Goal: Information Seeking & Learning: Learn about a topic

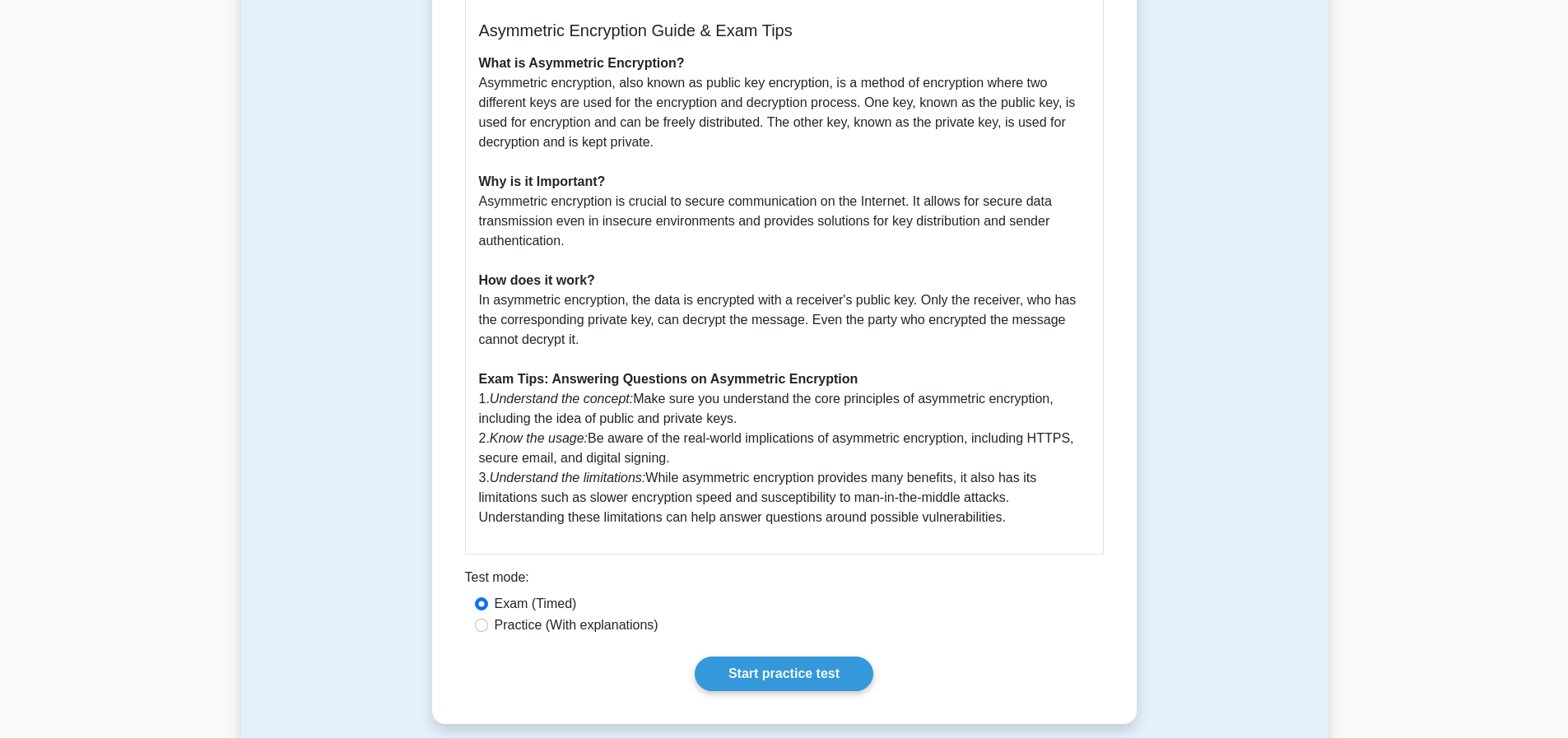
scroll to position [839, 0]
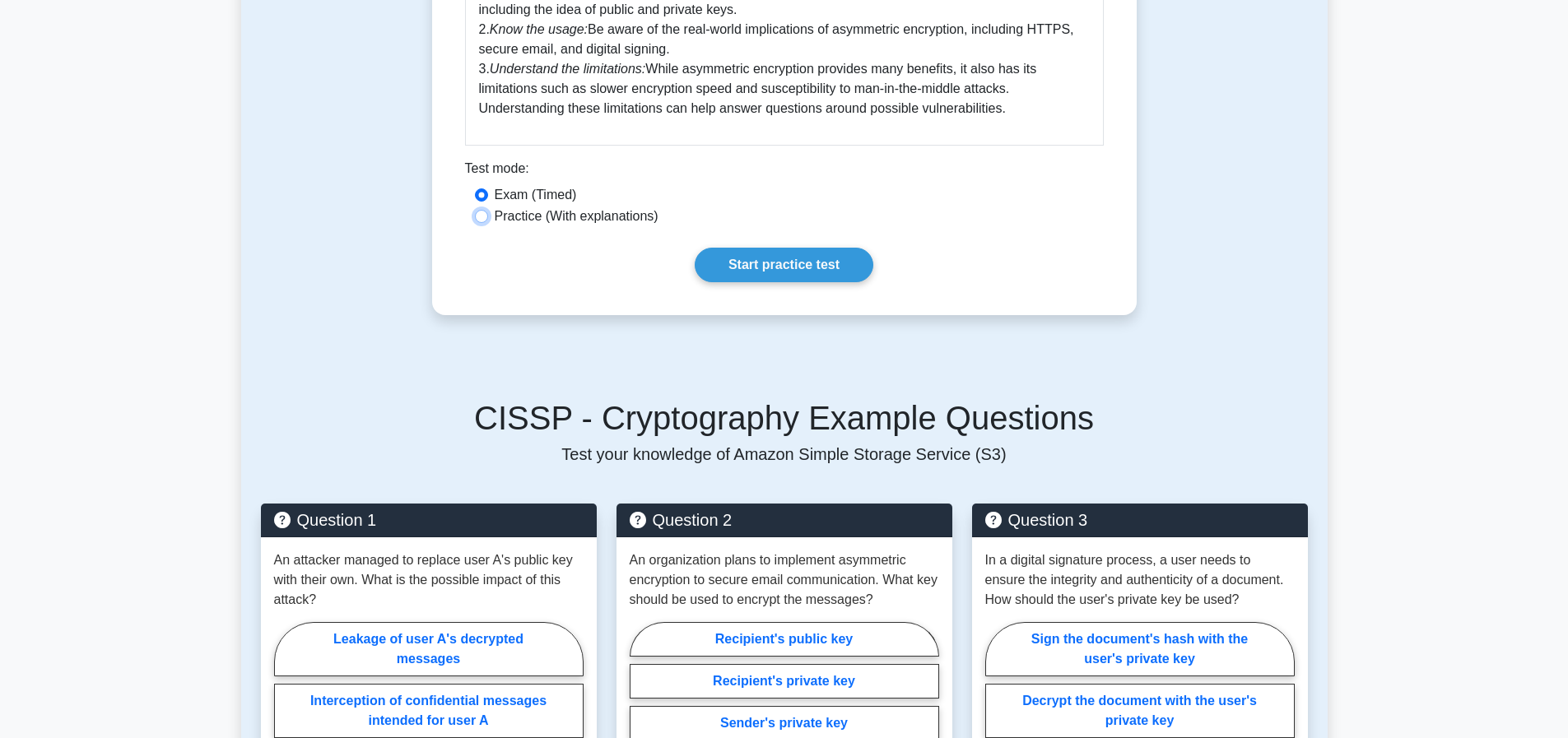
click at [477, 223] on input "Practice (With explanations)" at bounding box center [481, 215] width 13 height 13
radio input "true"
click at [475, 202] on input "Exam (Timed)" at bounding box center [481, 195] width 13 height 13
radio input "true"
click at [771, 283] on link "Start practice test" at bounding box center [784, 265] width 179 height 35
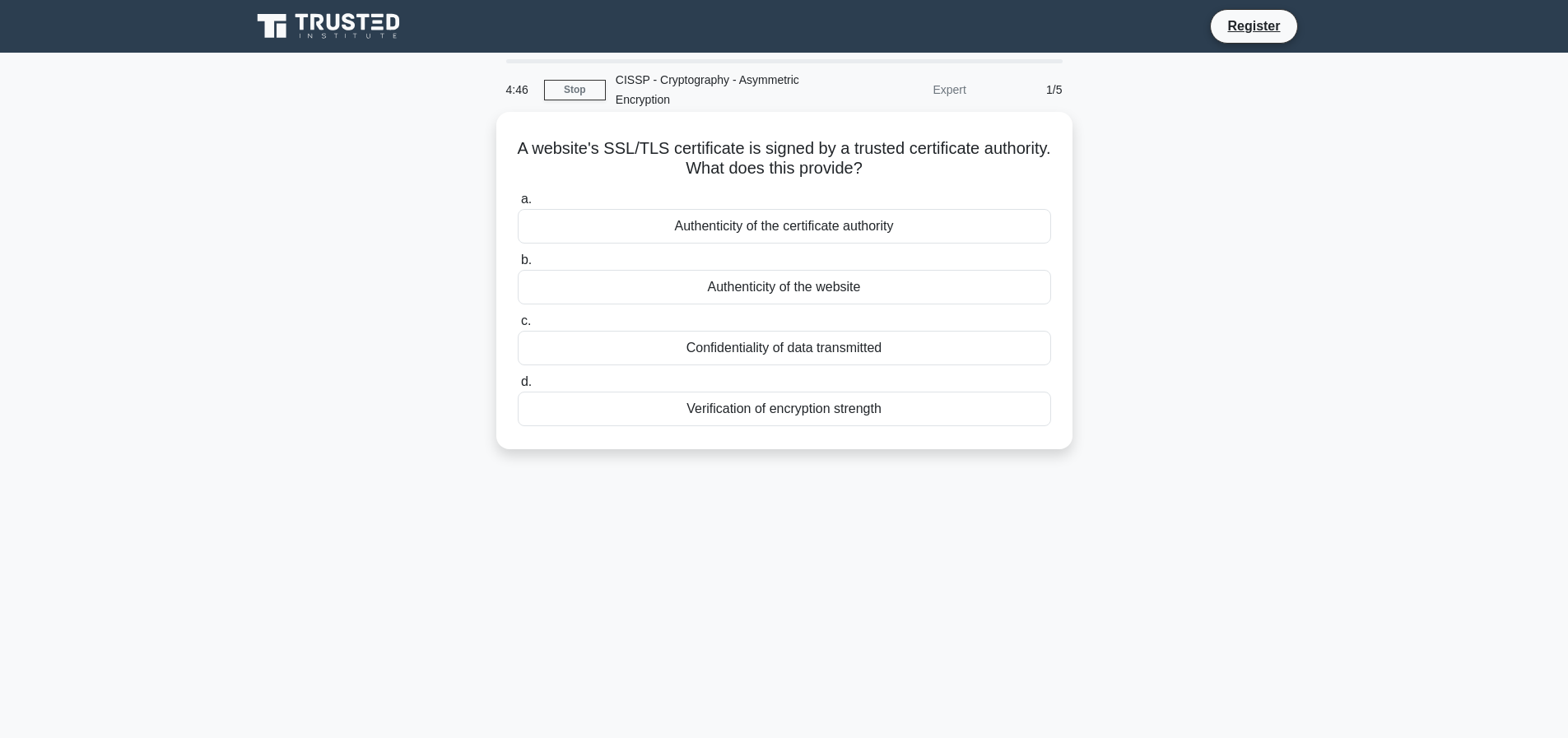
click at [738, 286] on div "Authenticity of the website" at bounding box center [784, 287] width 534 height 35
click at [518, 266] on input "b. Authenticity of the website" at bounding box center [518, 260] width 0 height 11
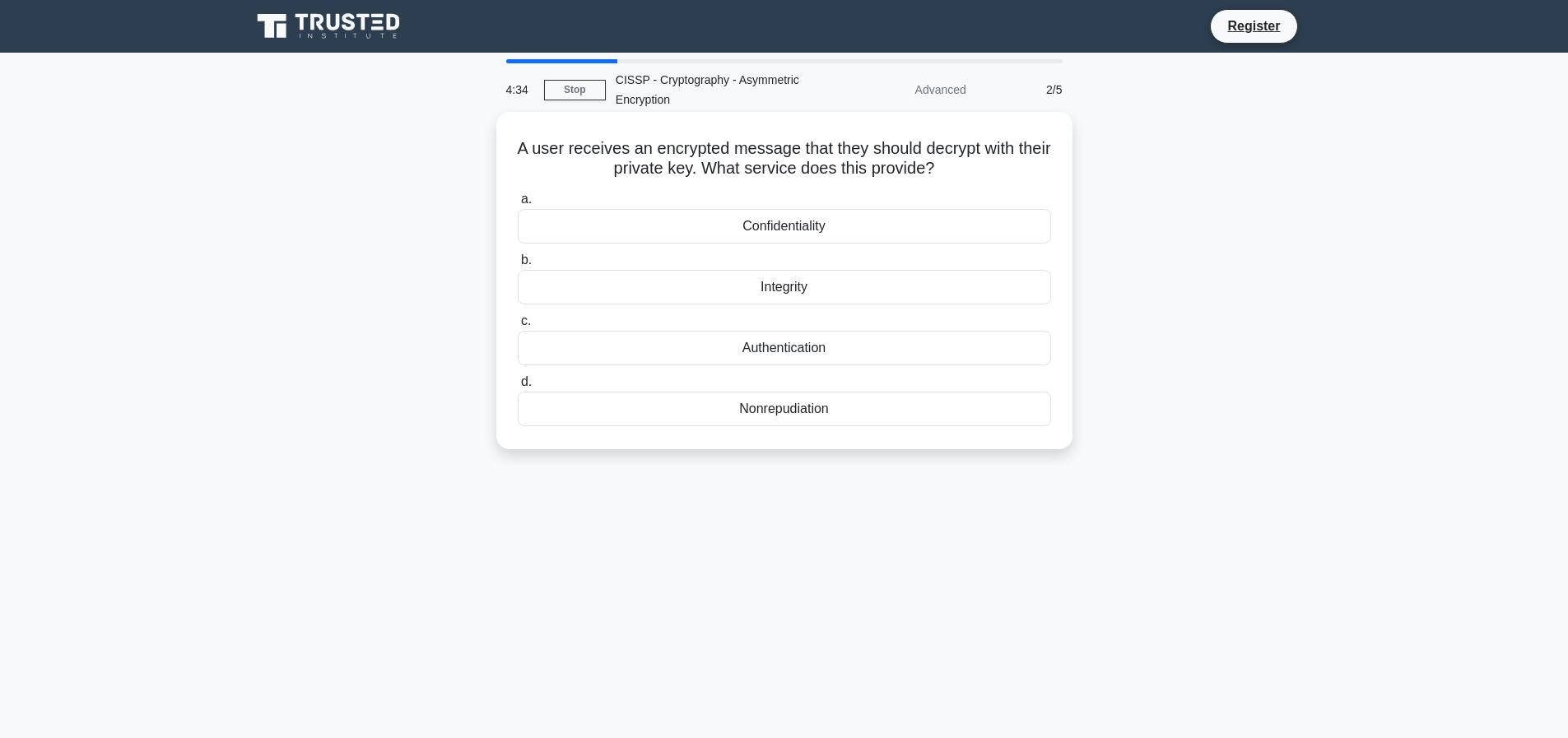
click at [805, 227] on div "Confidentiality" at bounding box center [784, 226] width 534 height 35
click at [518, 205] on input "a. Confidentiality" at bounding box center [518, 200] width 0 height 11
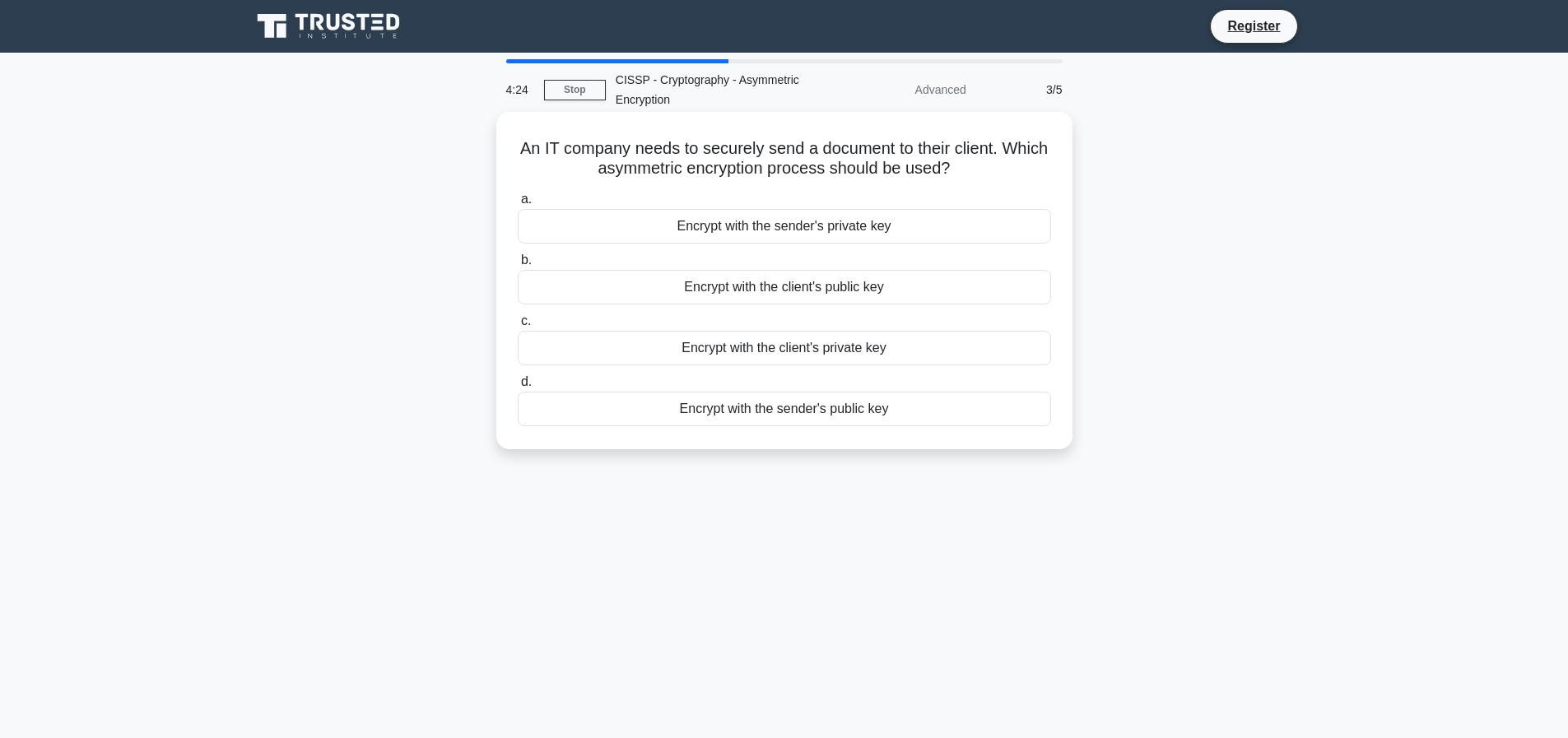
click at [797, 287] on div "Encrypt with the client's public key" at bounding box center [784, 287] width 534 height 35
click at [518, 266] on input "b. Encrypt with the client's public key" at bounding box center [518, 260] width 0 height 11
click at [808, 404] on div "The sender's public key" at bounding box center [784, 408] width 534 height 35
click at [518, 387] on input "d. The sender's public key" at bounding box center [518, 381] width 0 height 11
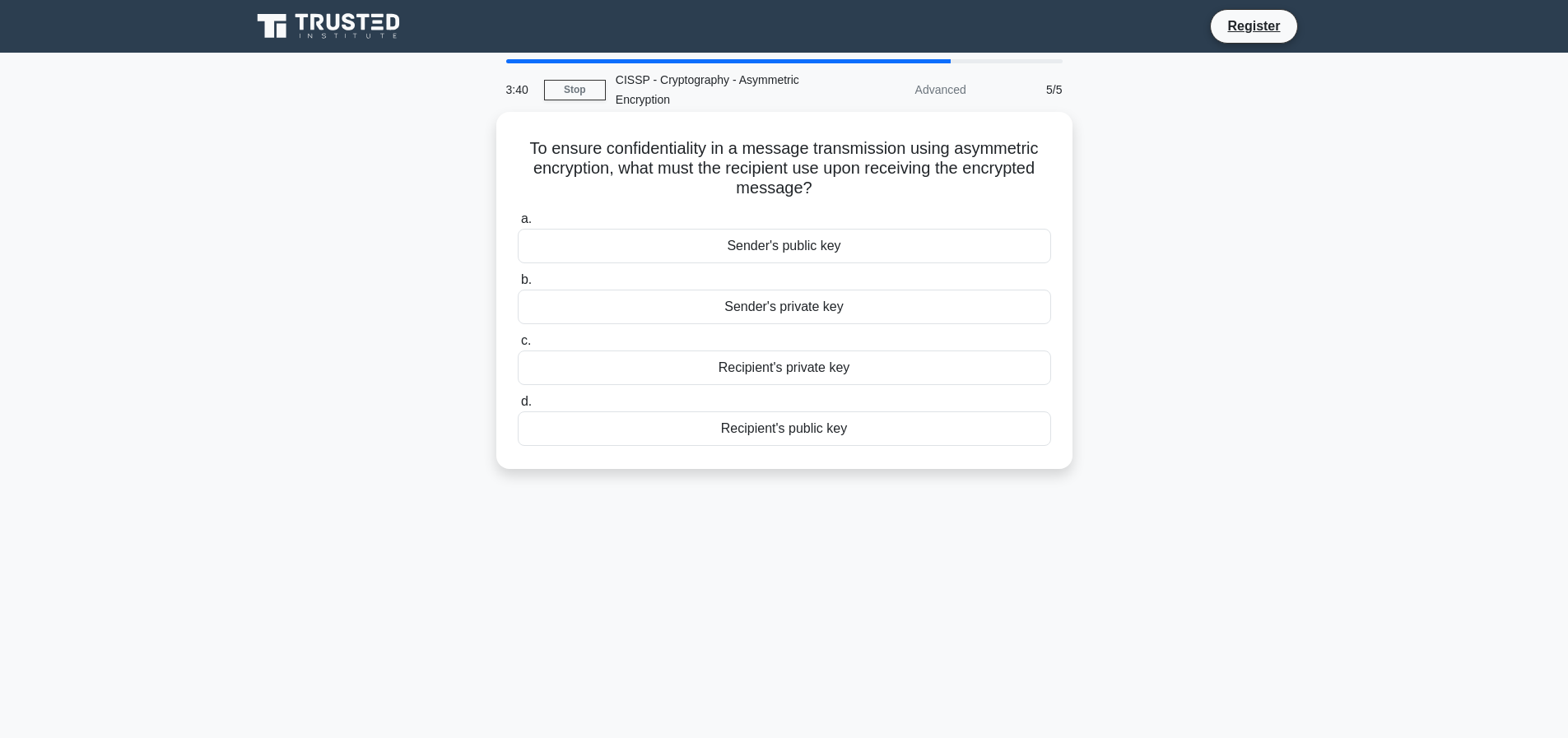
click at [793, 248] on div "Sender's public key" at bounding box center [784, 246] width 534 height 35
click at [518, 224] on input "a. Sender's public key" at bounding box center [518, 219] width 0 height 11
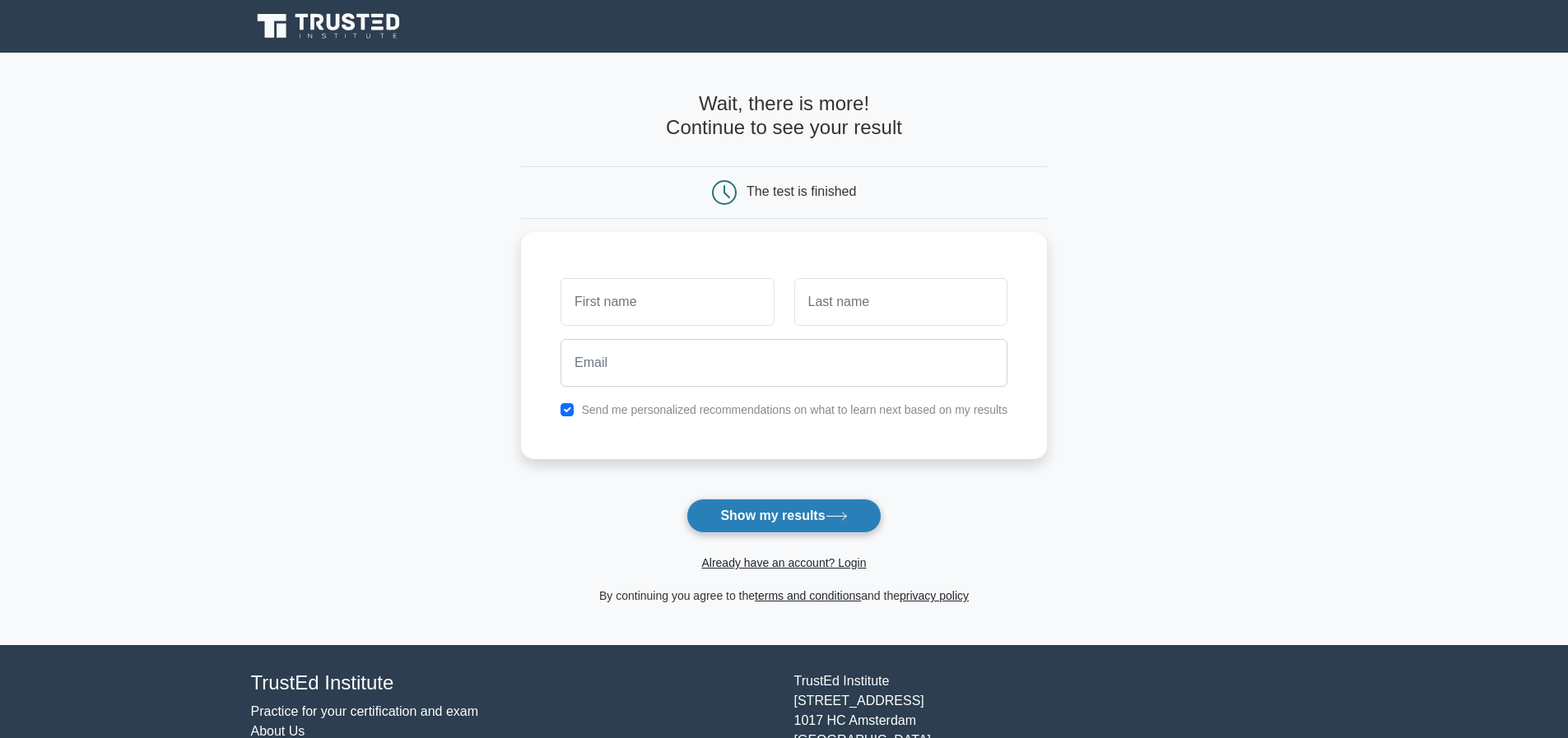
click at [766, 512] on button "Show my results" at bounding box center [784, 516] width 195 height 35
click at [451, 309] on main "Wait, there is more! Continue to see your result The test is finished and the" at bounding box center [784, 349] width 1568 height 593
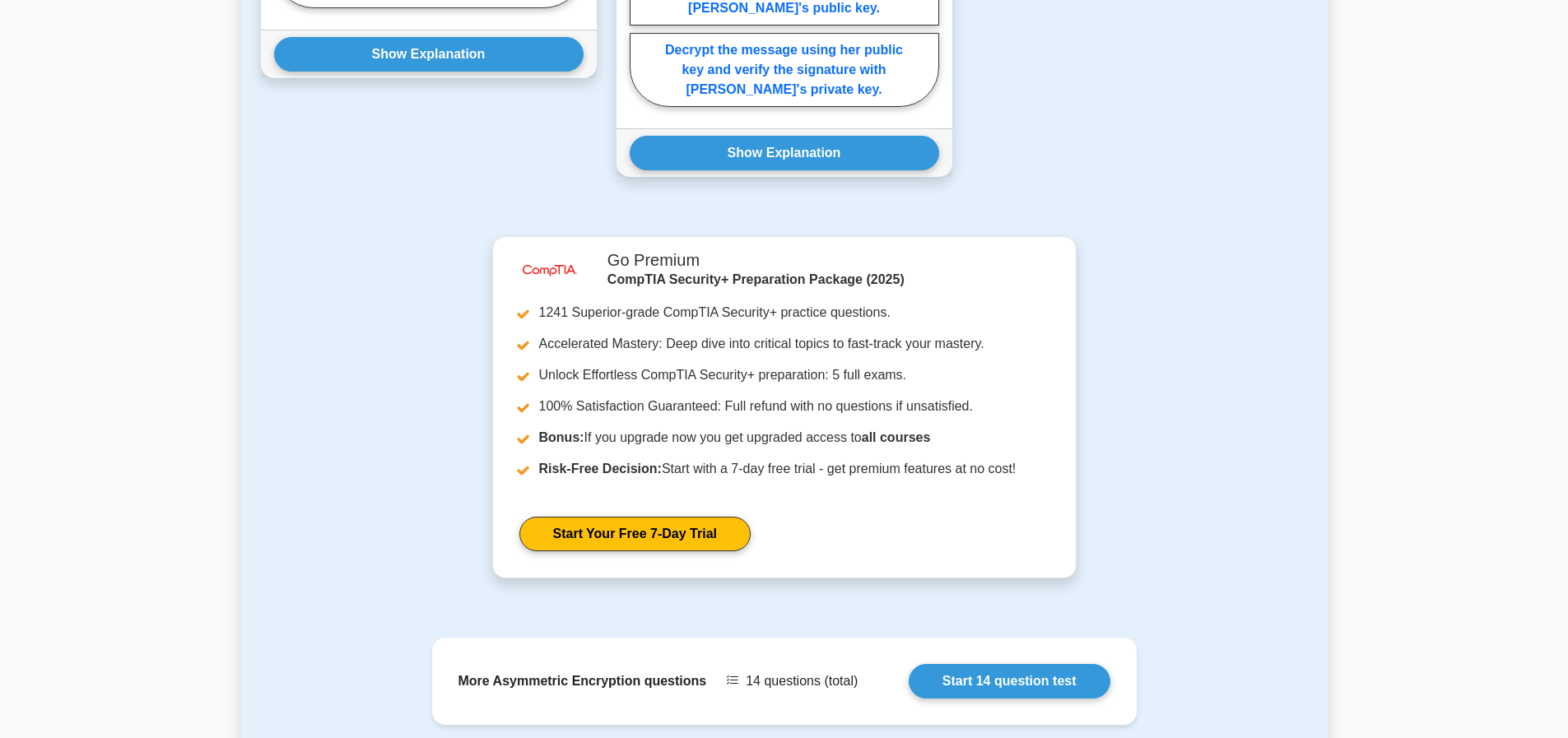
scroll to position [1494, 0]
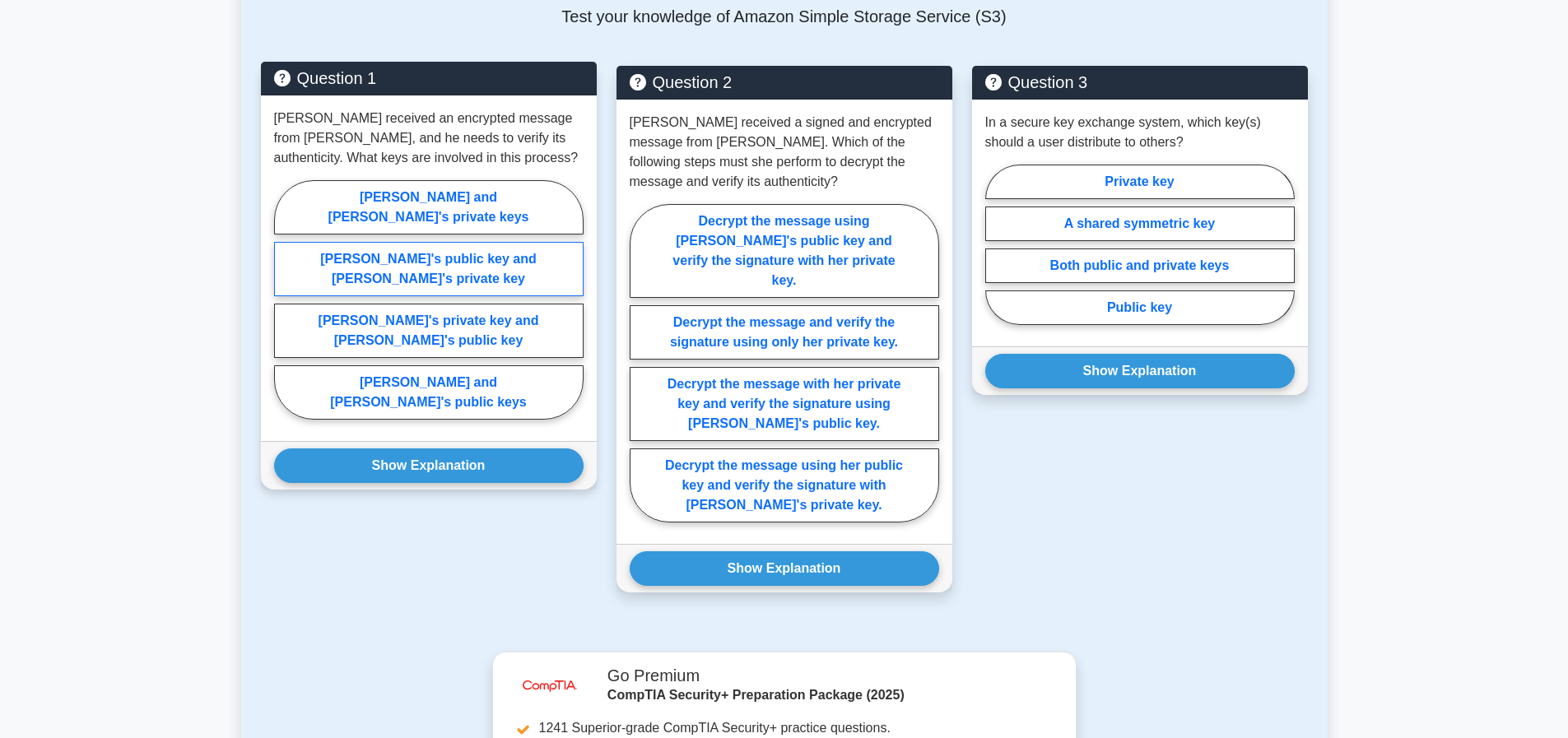
click at [436, 249] on label "[PERSON_NAME]'s public key and [PERSON_NAME]'s private key" at bounding box center [428, 269] width 309 height 54
click at [285, 299] on input "[PERSON_NAME]'s public key and [PERSON_NAME]'s private key" at bounding box center [279, 304] width 11 height 11
radio input "true"
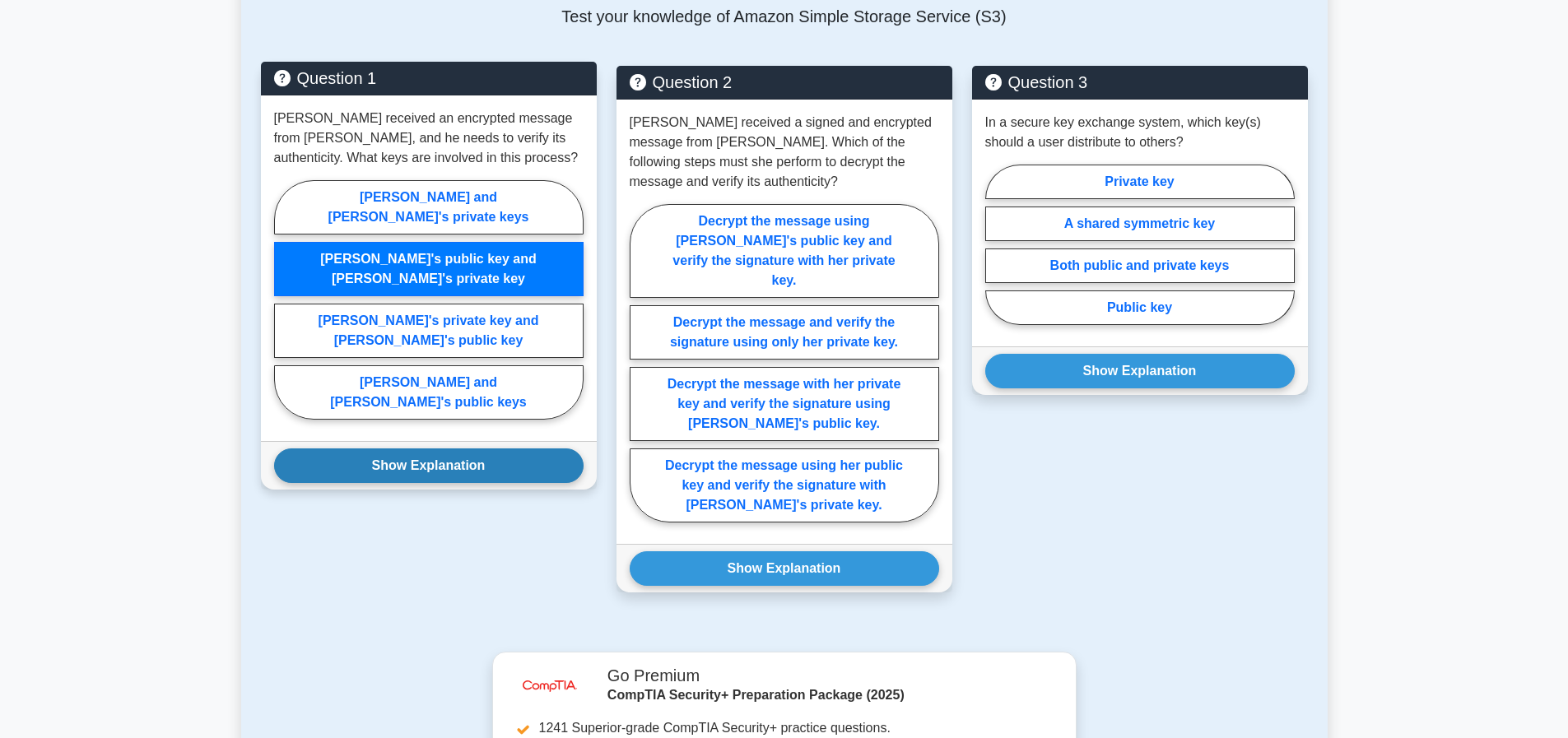
click at [440, 449] on button "Show Explanation" at bounding box center [428, 465] width 309 height 35
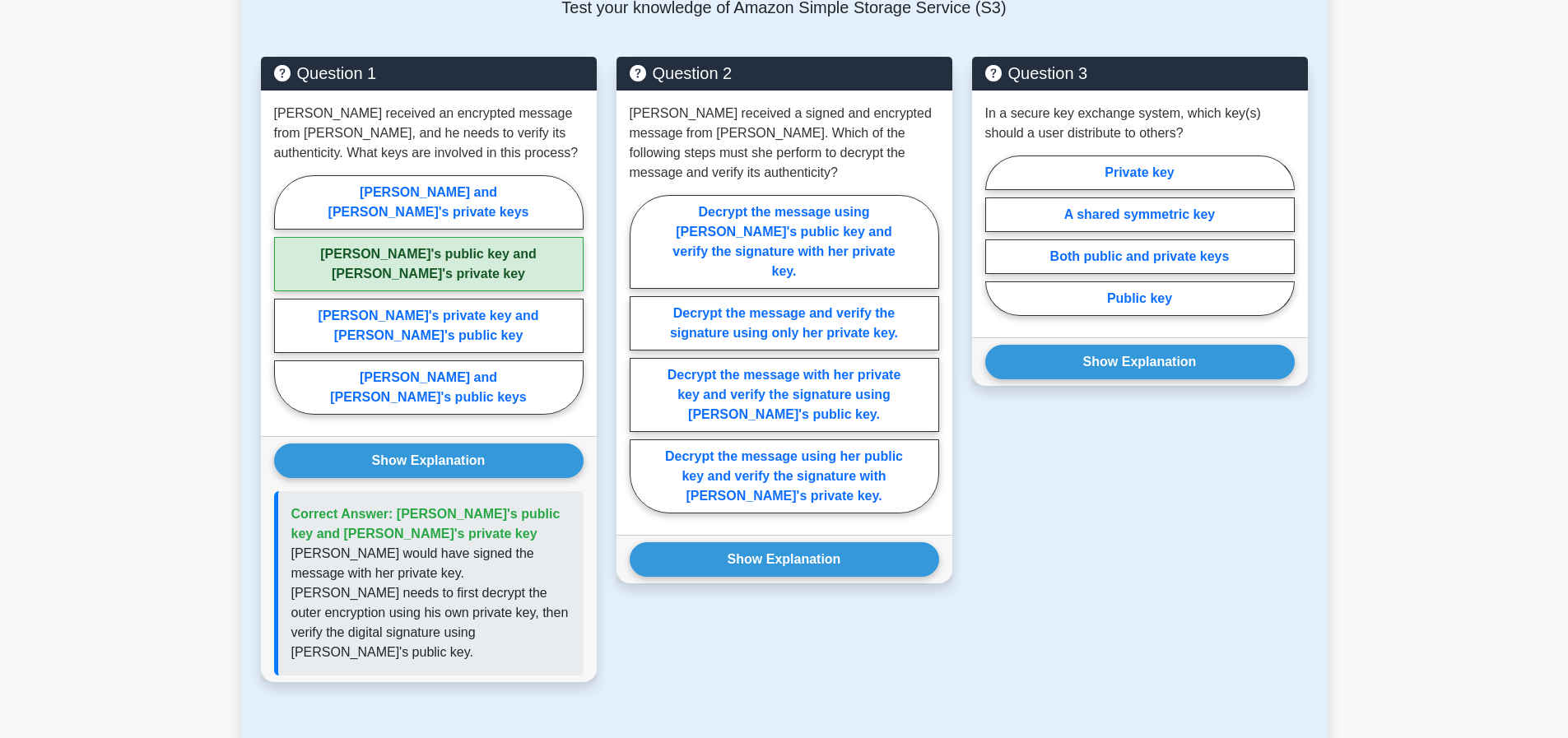
scroll to position [1975, 0]
